Goal: Find specific page/section: Find specific page/section

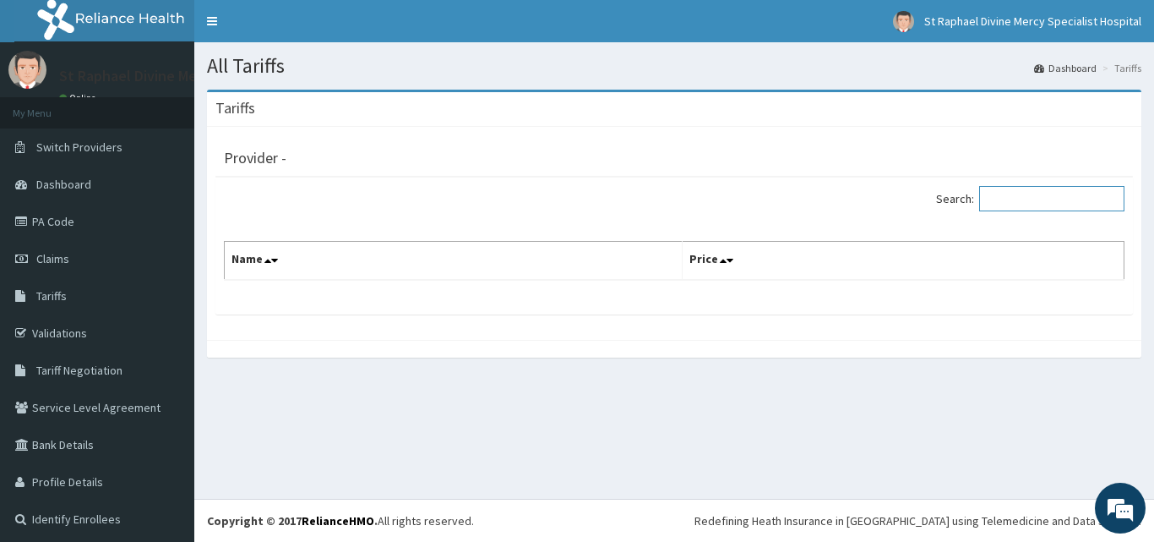
click at [1004, 201] on input "Search:" at bounding box center [1051, 198] width 145 height 25
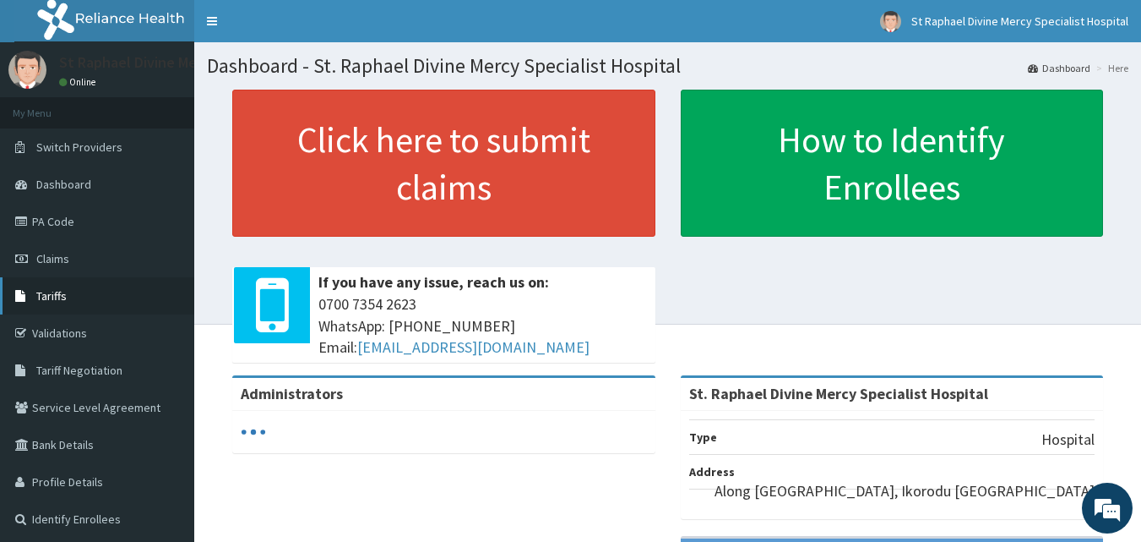
click at [46, 298] on span "Tariffs" at bounding box center [51, 295] width 30 height 15
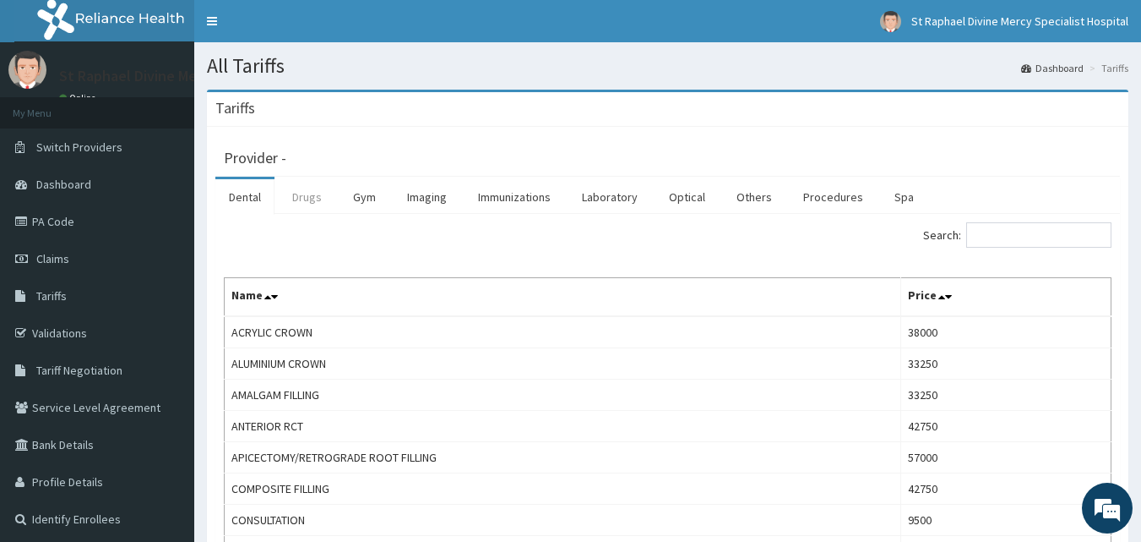
click at [314, 196] on link "Drugs" at bounding box center [307, 196] width 57 height 35
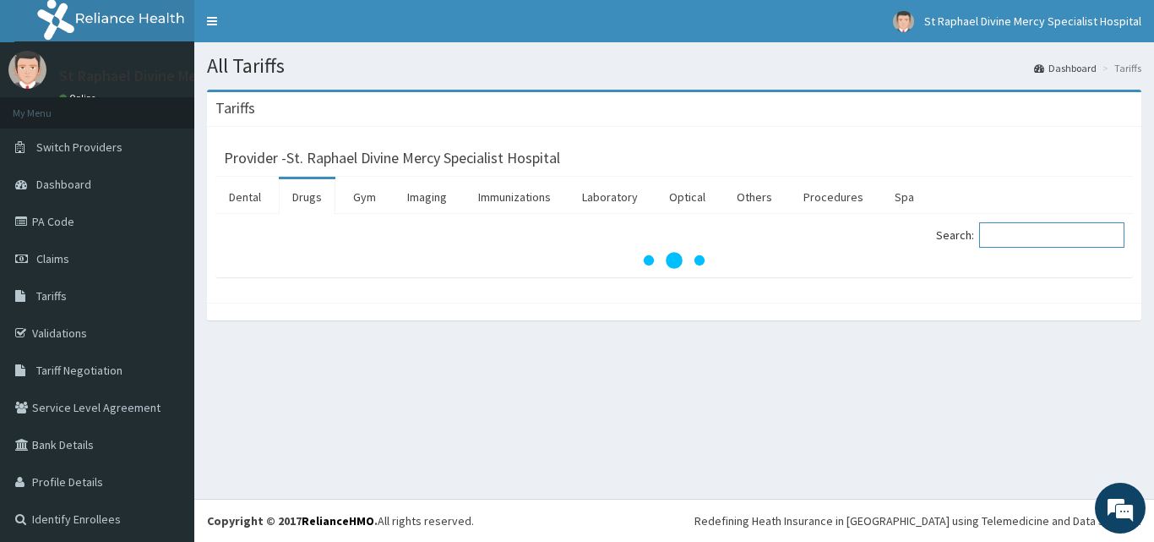
click at [992, 232] on input "Search:" at bounding box center [1051, 234] width 145 height 25
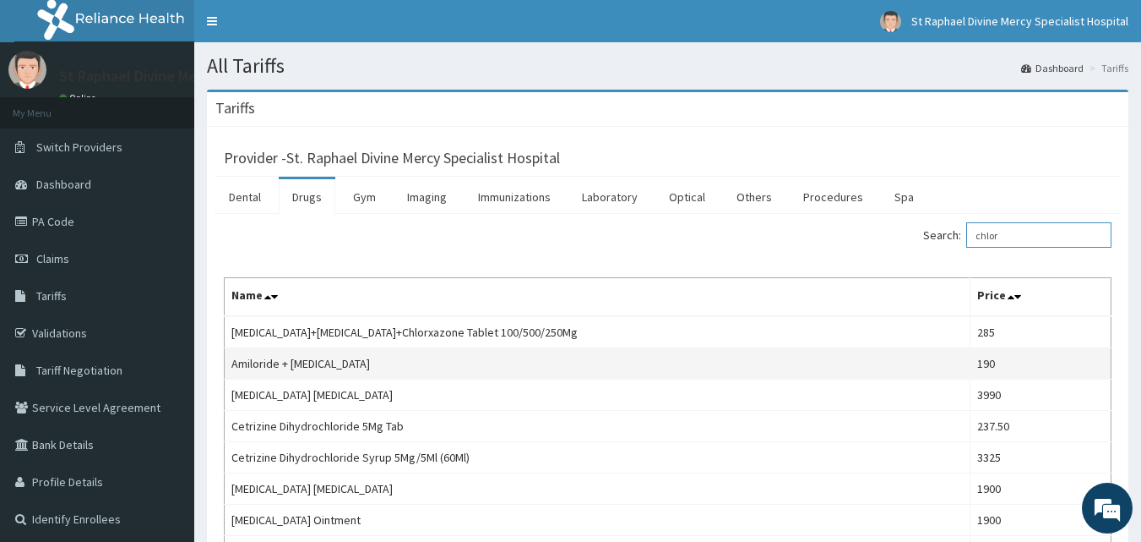
scroll to position [84, 0]
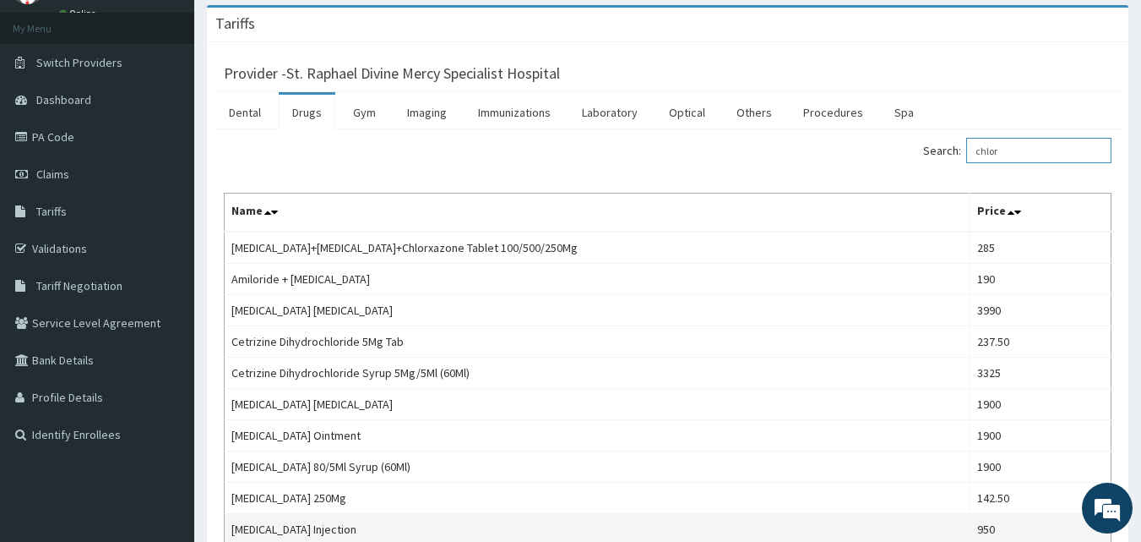
type input "chlor"
